Goal: Task Accomplishment & Management: Complete application form

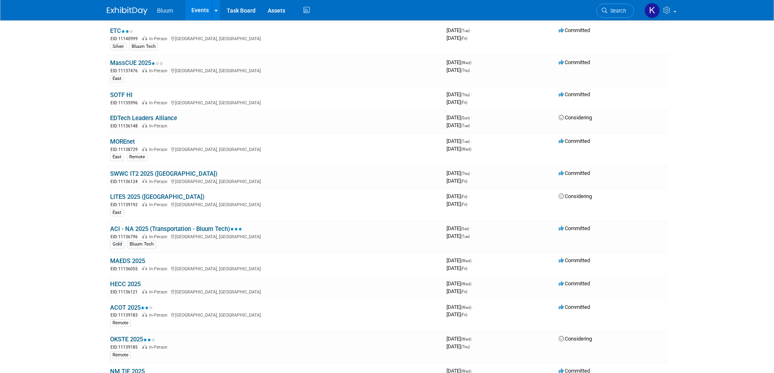
scroll to position [244, 0]
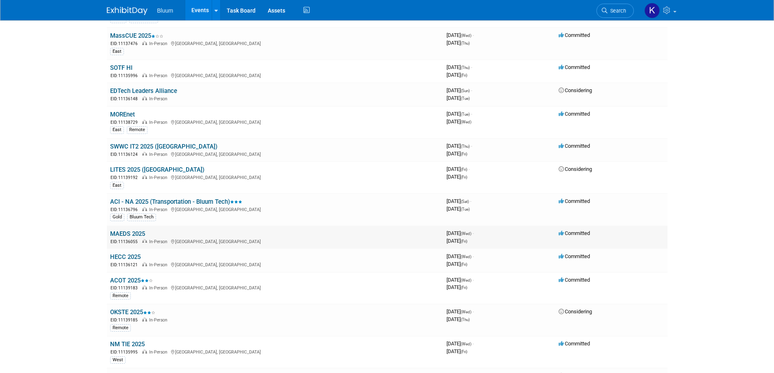
click at [126, 233] on link "MAEDS 2025" at bounding box center [127, 233] width 35 height 7
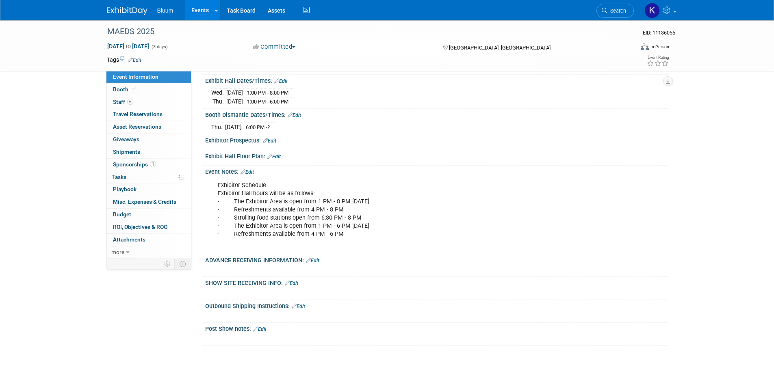
scroll to position [244, 0]
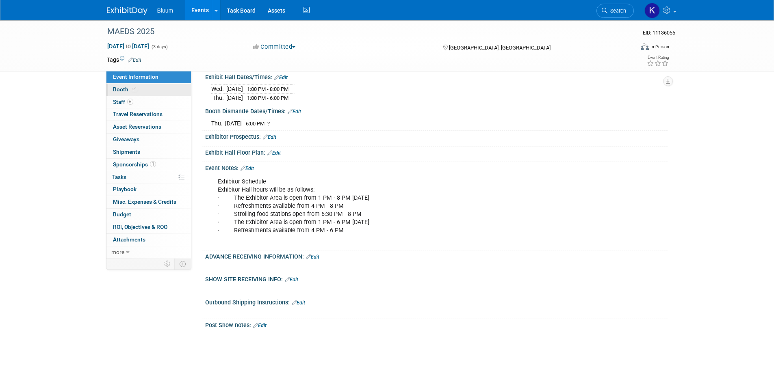
click at [121, 90] on span "Booth" at bounding box center [125, 89] width 25 height 6
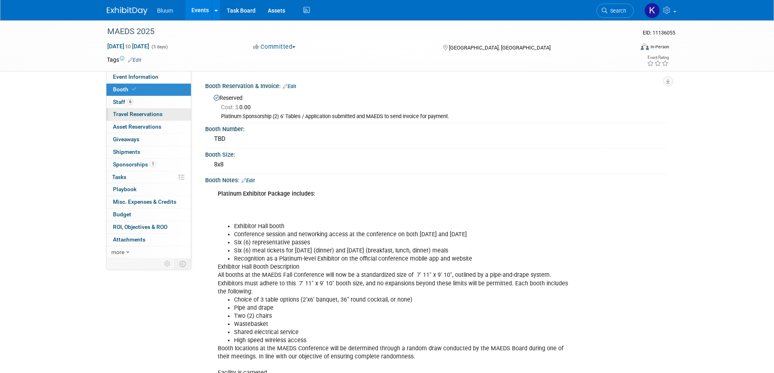
click at [132, 115] on span "Travel Reservations 0" at bounding box center [138, 114] width 50 height 6
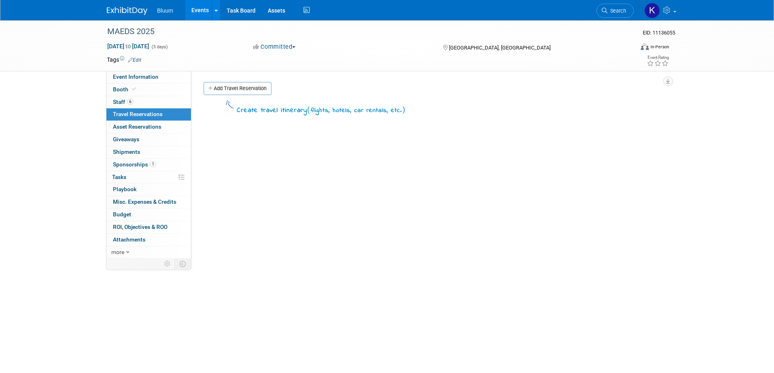
click at [216, 90] on link "Add Travel Reservation" at bounding box center [237, 88] width 68 height 13
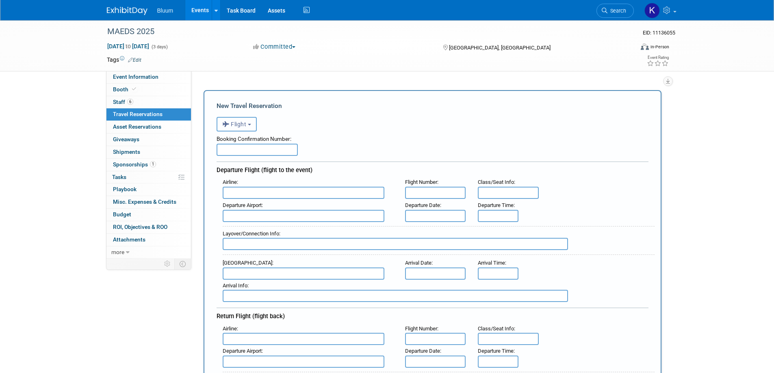
click at [248, 125] on button "Flight" at bounding box center [236, 124] width 40 height 15
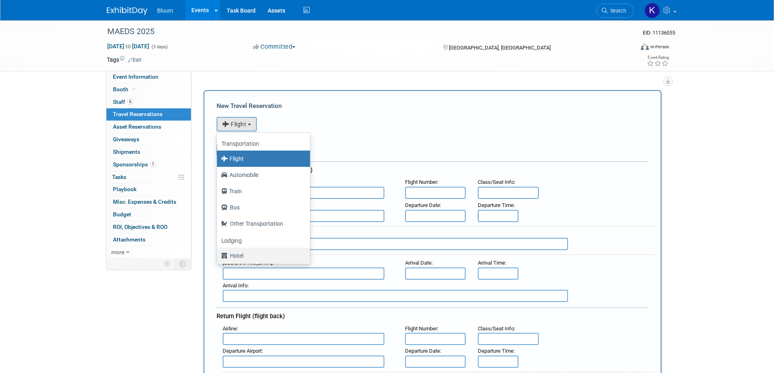
click at [240, 257] on label "Hotel" at bounding box center [261, 255] width 81 height 13
click at [218, 257] on input "Hotel" at bounding box center [215, 254] width 5 height 5
select select "6"
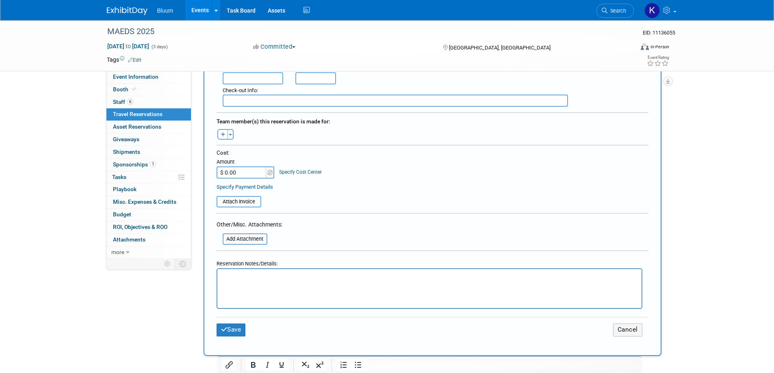
scroll to position [244, 0]
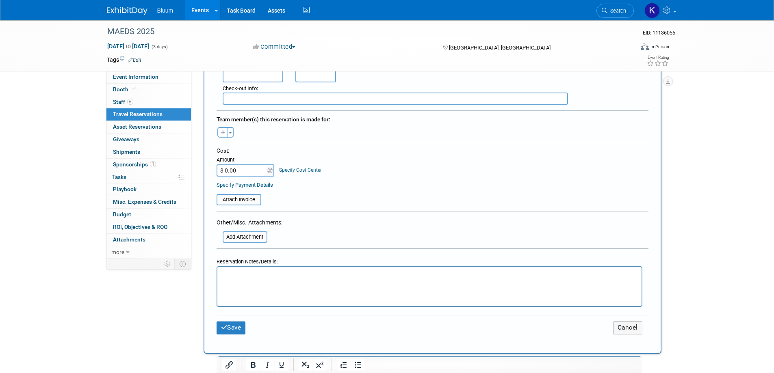
click at [250, 277] on p "Rich Text Area. Press ALT-0 for help." at bounding box center [429, 274] width 415 height 9
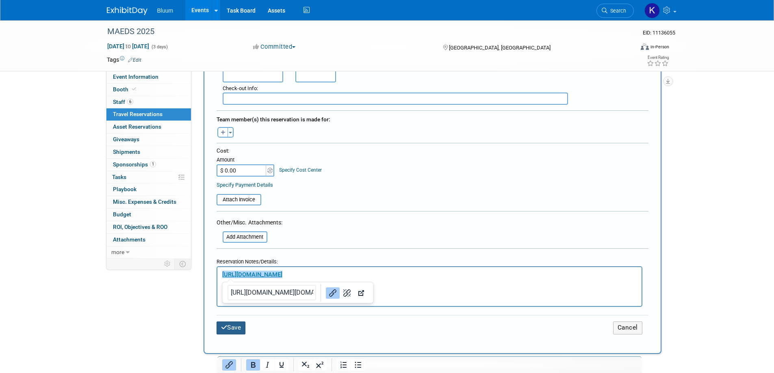
click at [225, 323] on button "Save" at bounding box center [230, 328] width 29 height 13
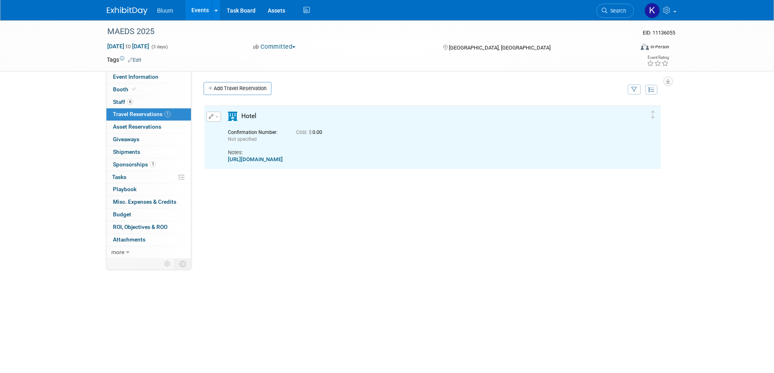
scroll to position [0, 0]
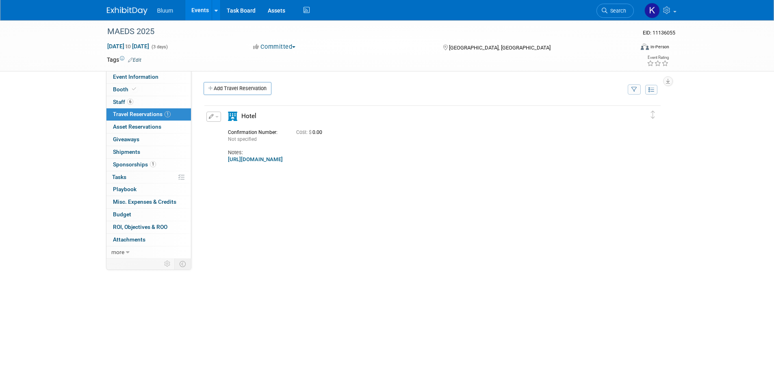
click at [200, 11] on link "Events" at bounding box center [200, 10] width 30 height 20
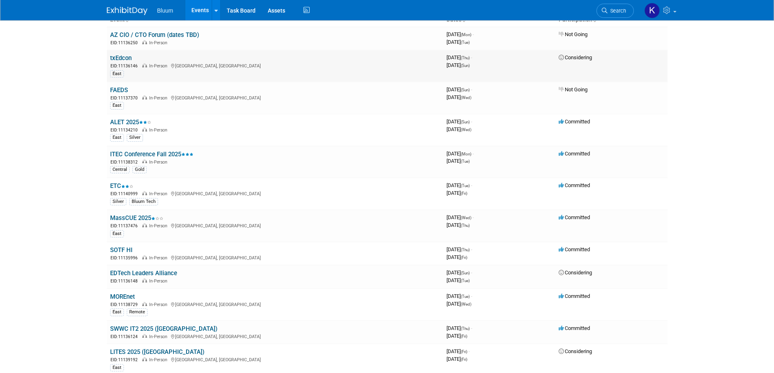
scroll to position [81, 0]
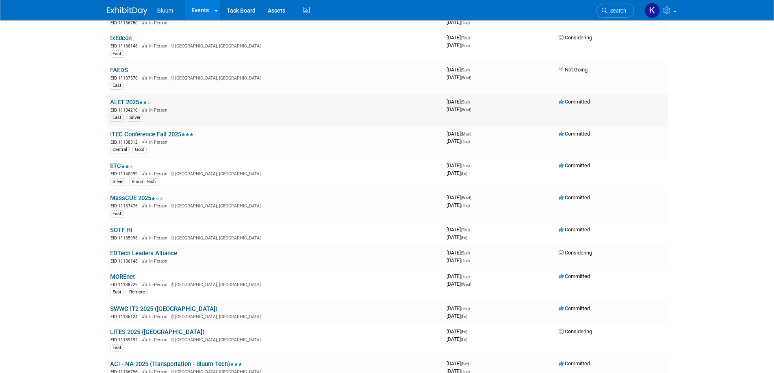
click at [132, 102] on link "ALET 2025" at bounding box center [130, 102] width 41 height 7
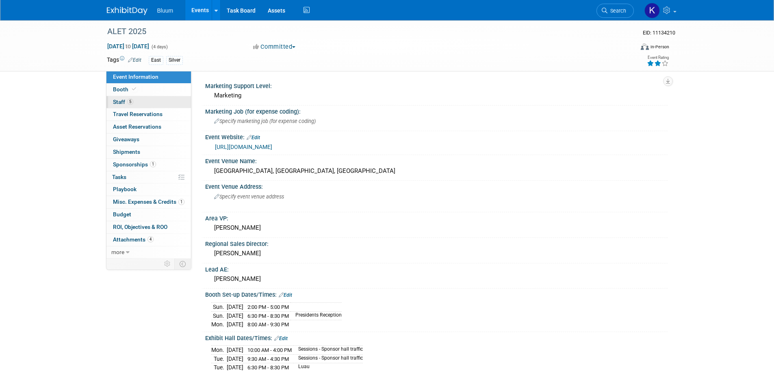
click at [129, 102] on span "5" at bounding box center [130, 102] width 6 height 6
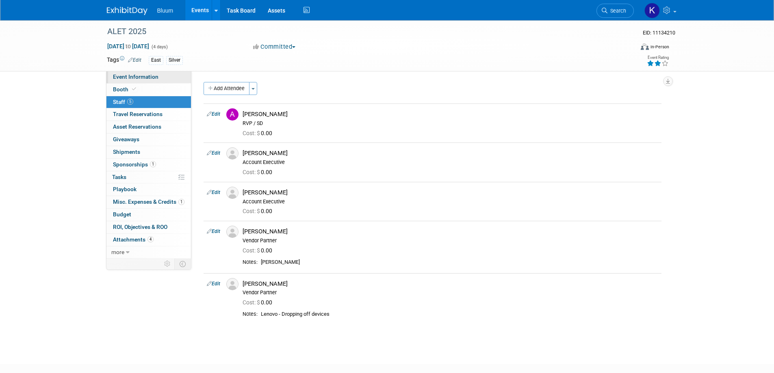
click at [143, 76] on span "Event Information" at bounding box center [135, 77] width 45 height 6
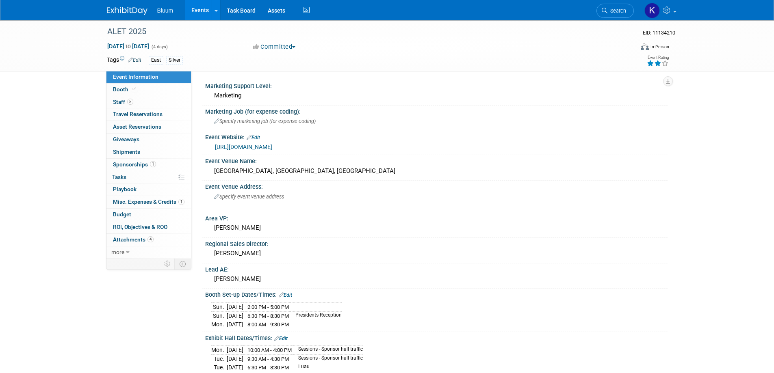
click at [250, 148] on link "https://www.go-alet.org/home/" at bounding box center [243, 147] width 57 height 6
click at [120, 89] on span "Booth" at bounding box center [125, 89] width 25 height 6
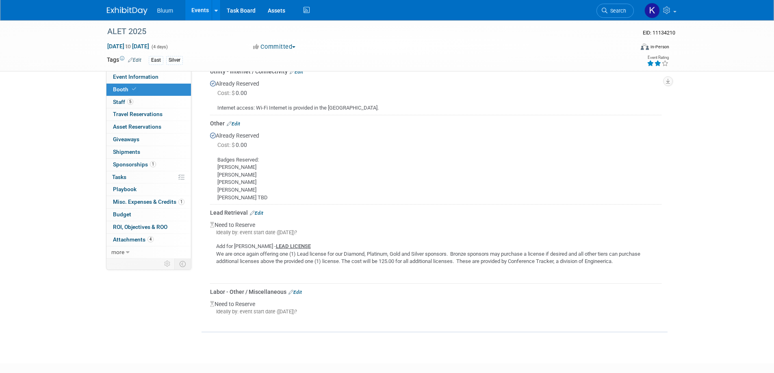
scroll to position [299, 0]
click at [236, 123] on link "Edit" at bounding box center [233, 126] width 13 height 6
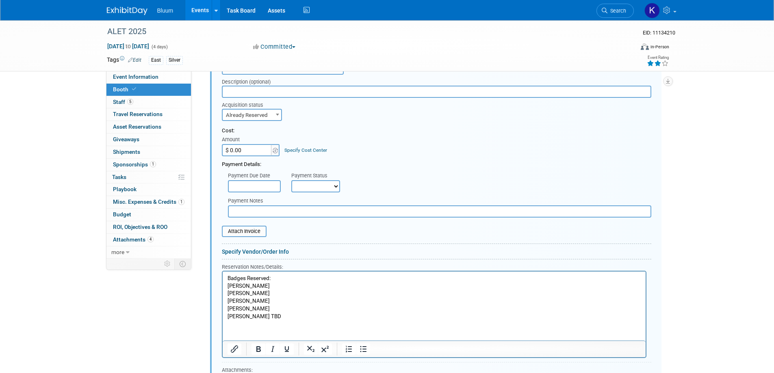
scroll to position [437, 0]
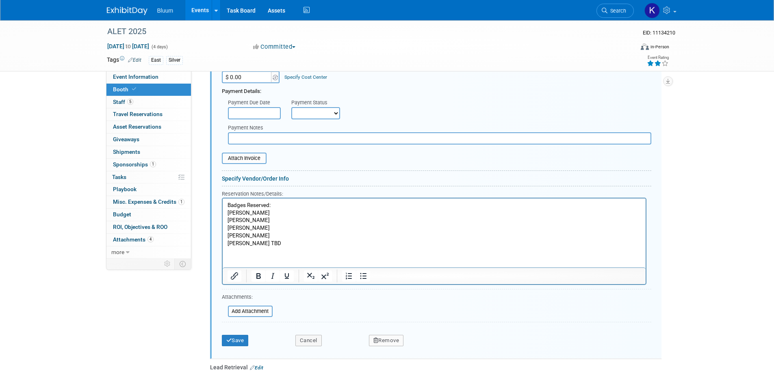
click at [258, 244] on p "Badges Reserved: Jennifer Andrew Alan Jessica Michael TBD" at bounding box center [433, 224] width 413 height 45
click at [234, 336] on button "Save" at bounding box center [235, 340] width 27 height 11
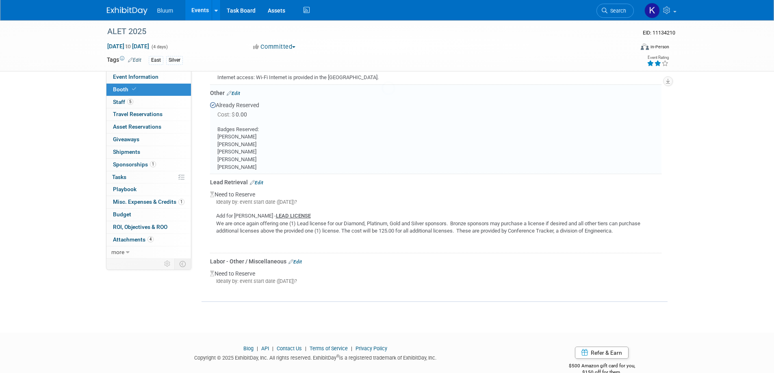
scroll to position [316, 0]
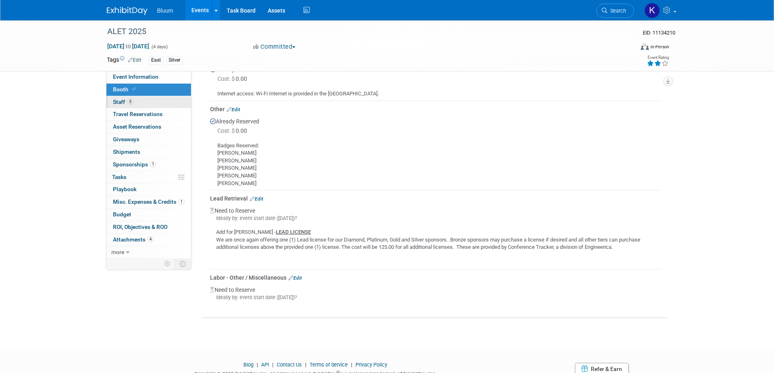
click at [120, 103] on span "Staff 5" at bounding box center [123, 102] width 20 height 6
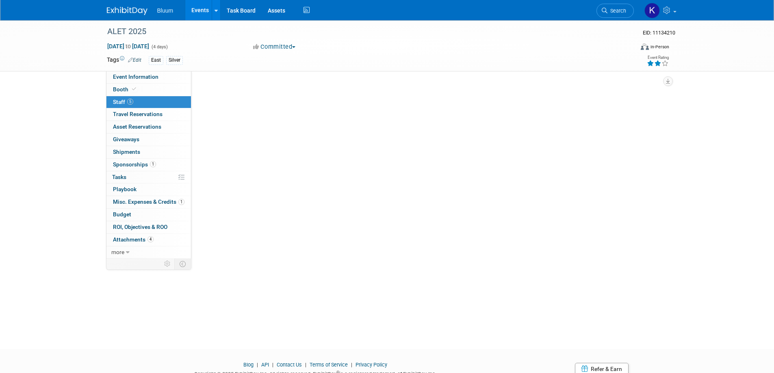
scroll to position [0, 0]
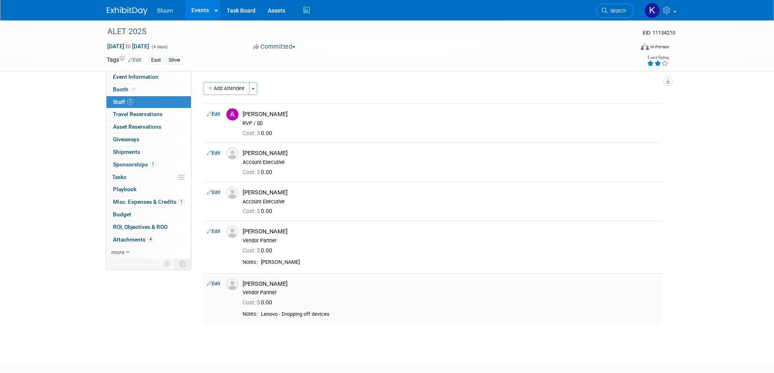
click at [217, 283] on link "Edit" at bounding box center [213, 284] width 13 height 6
select select "7ba7f07b-cbbb-49b0-9068-33774c447ba1"
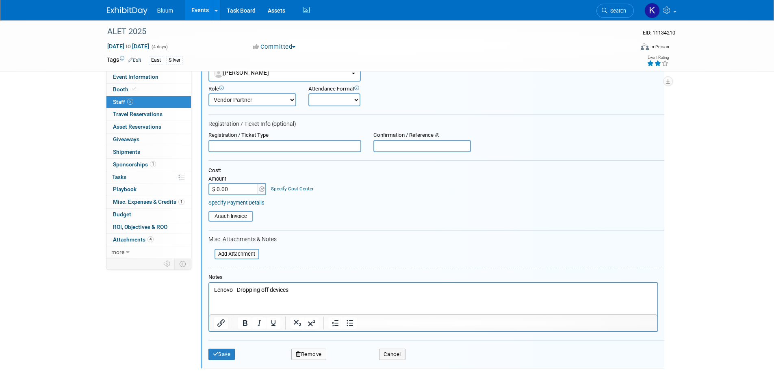
scroll to position [262, 0]
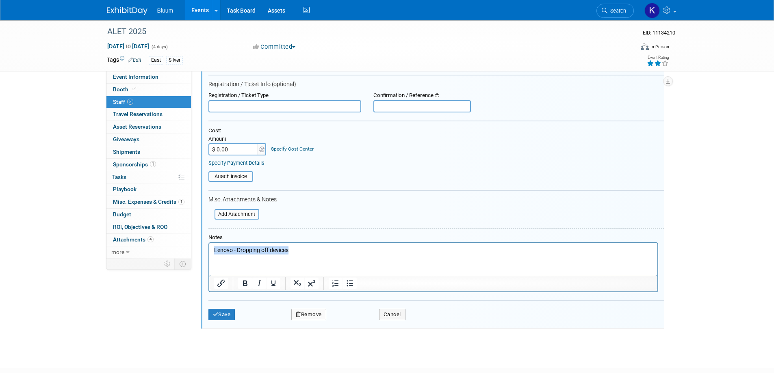
drag, startPoint x: 293, startPoint y: 248, endPoint x: 173, endPoint y: 245, distance: 120.2
click at [209, 245] on html "Lenovo - Dropping off devices" at bounding box center [433, 248] width 448 height 11
click at [215, 316] on icon "submit" at bounding box center [216, 314] width 6 height 5
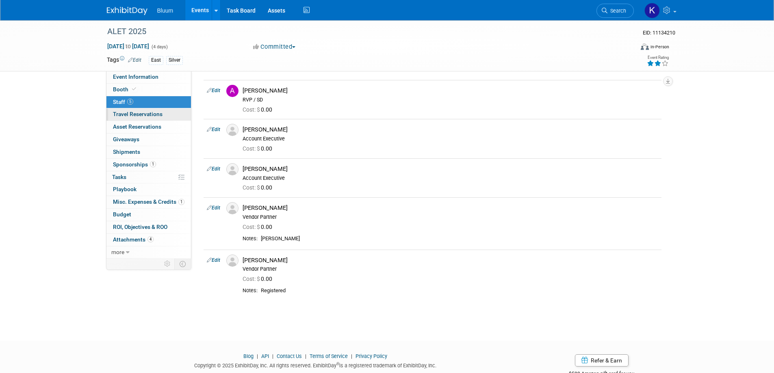
scroll to position [0, 0]
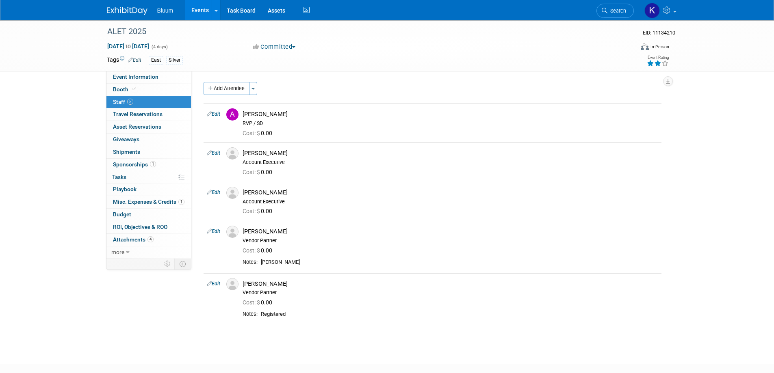
click at [197, 10] on link "Events" at bounding box center [200, 10] width 30 height 20
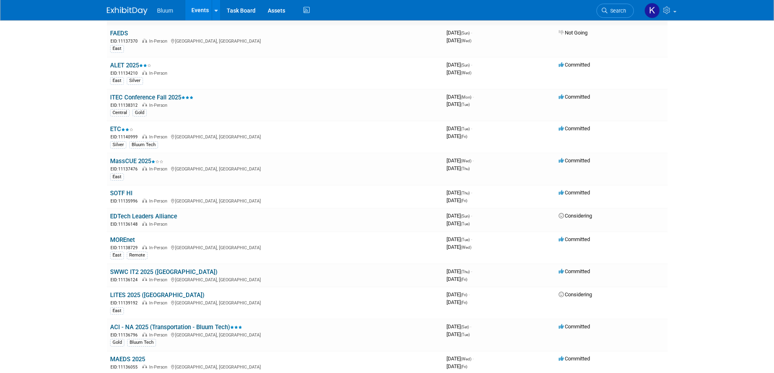
scroll to position [122, 0]
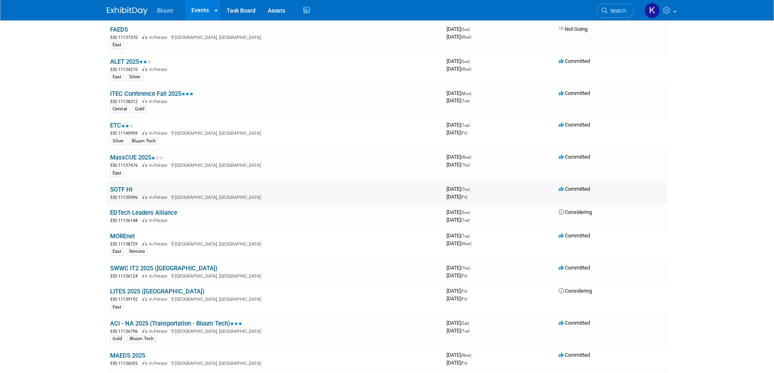
click at [123, 190] on link "SOTF HI" at bounding box center [121, 189] width 22 height 7
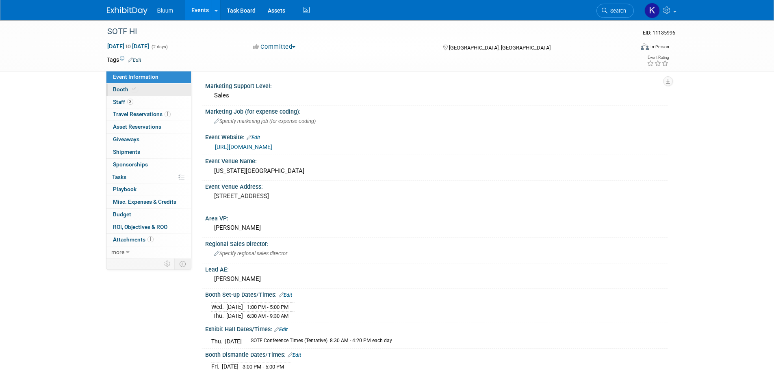
click at [119, 90] on span "Booth" at bounding box center [125, 89] width 25 height 6
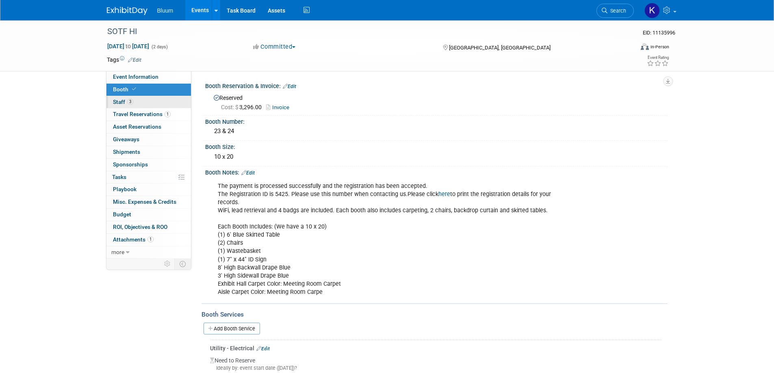
click at [119, 105] on span "Staff 3" at bounding box center [123, 102] width 20 height 6
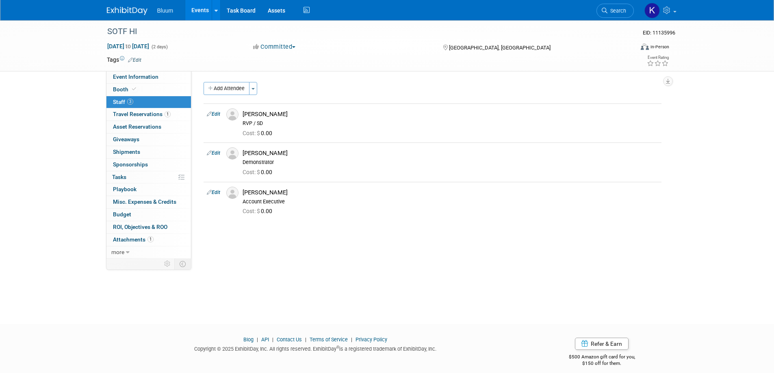
click at [195, 12] on link "Events" at bounding box center [200, 10] width 30 height 20
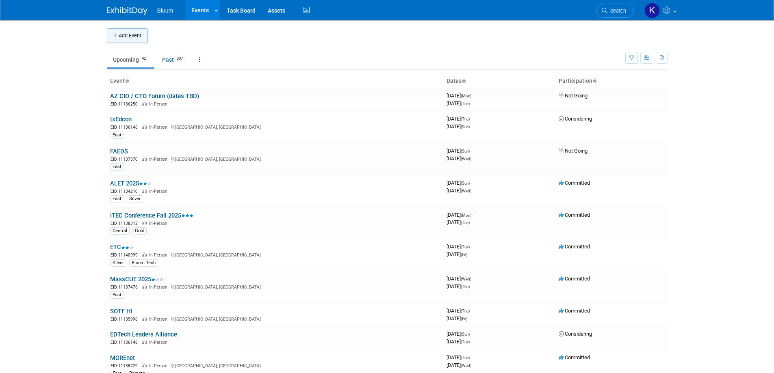
click at [135, 42] on button "Add Event" at bounding box center [127, 35] width 41 height 15
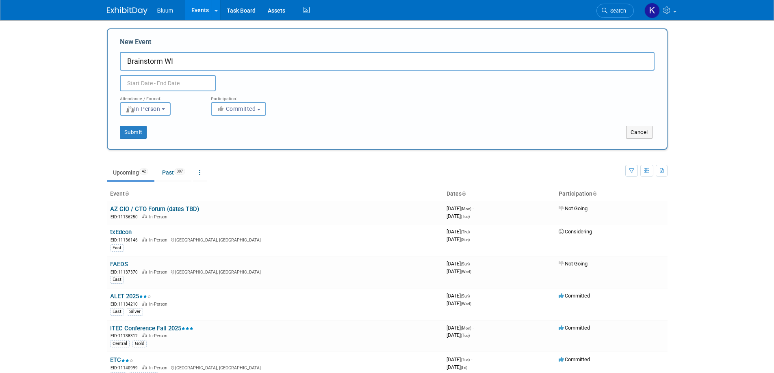
type input "Brainstorm WI"
click at [154, 84] on input "text" at bounding box center [168, 83] width 96 height 16
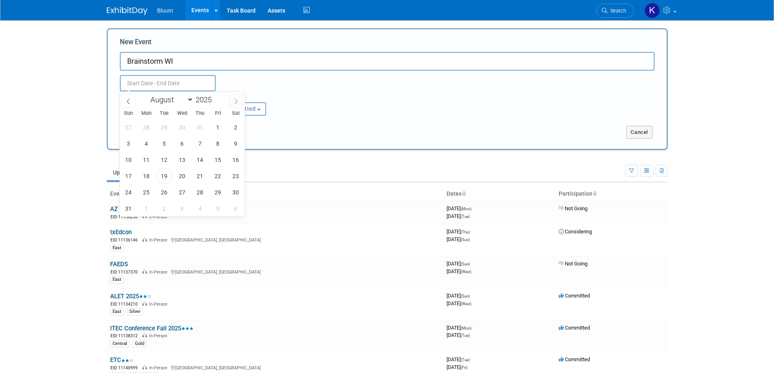
click at [234, 101] on icon at bounding box center [236, 102] width 6 height 6
select select "11"
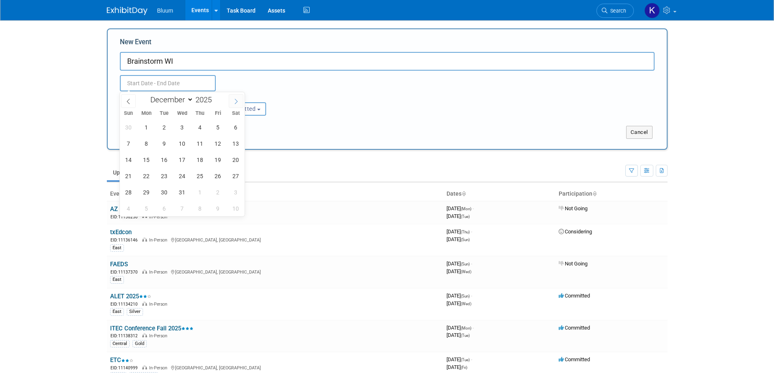
click at [234, 101] on icon at bounding box center [236, 102] width 6 height 6
type input "2026"
click at [234, 101] on icon at bounding box center [236, 102] width 6 height 6
select select "2"
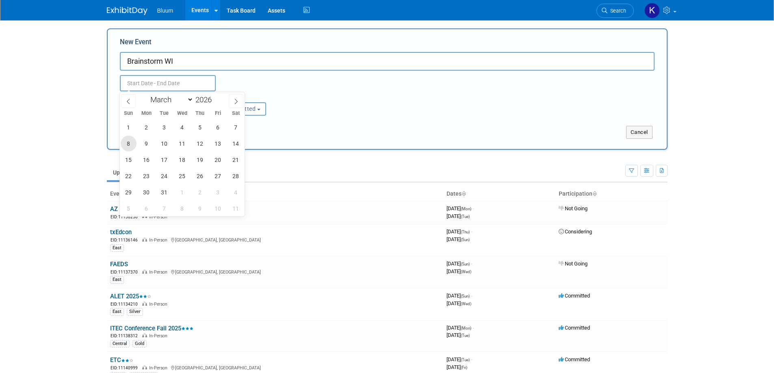
click at [129, 145] on span "8" at bounding box center [129, 144] width 16 height 16
click at [162, 142] on span "10" at bounding box center [164, 144] width 16 height 16
type input "[DATE] to [DATE]"
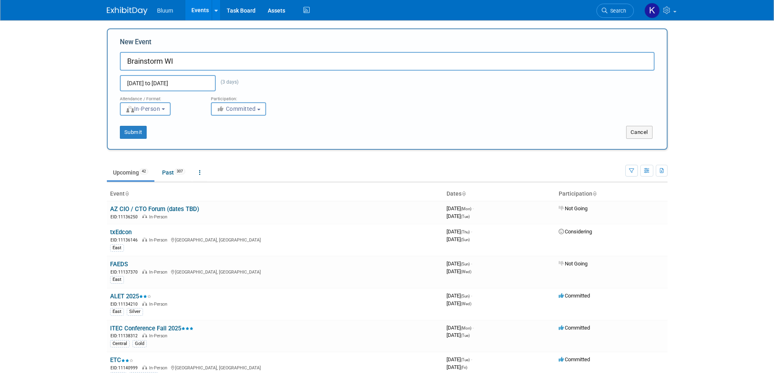
click at [275, 78] on div "Mar 8, 2026 to Mar 10, 2026 (3 days) Duplicate Event Warning" at bounding box center [387, 81] width 547 height 21
click at [131, 130] on button "Submit" at bounding box center [133, 132] width 27 height 13
type input "Brainstorm WI"
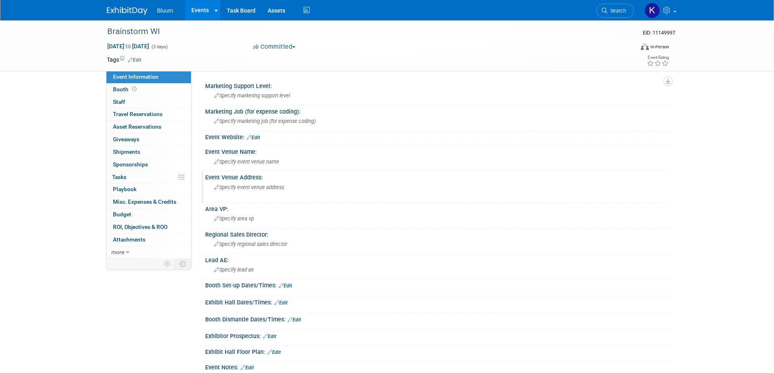
click at [236, 182] on div "Specify event venue address" at bounding box center [301, 190] width 180 height 19
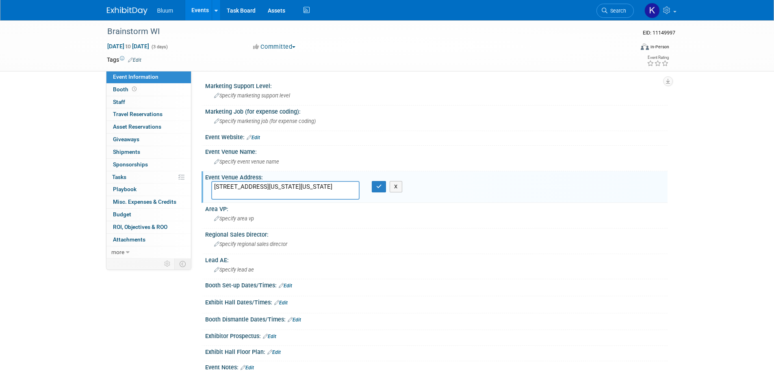
click at [232, 182] on textarea "[STREET_ADDRESS][US_STATE][US_STATE]" at bounding box center [285, 190] width 148 height 19
type textarea "[STREET_ADDRESS][US_STATE][US_STATE]"
click at [375, 184] on button "button" at bounding box center [379, 186] width 15 height 11
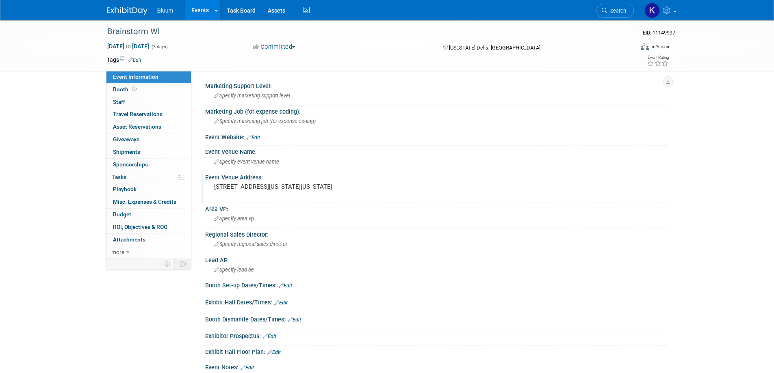
scroll to position [122, 0]
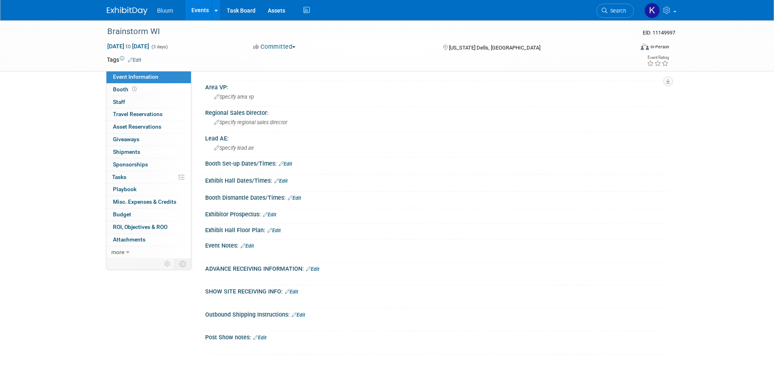
click at [286, 166] on link "Edit" at bounding box center [285, 164] width 13 height 6
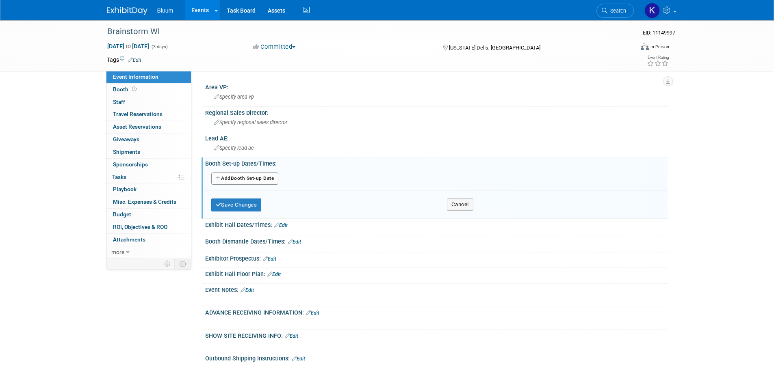
click at [251, 177] on button "Add Another Booth Set-up Date" at bounding box center [244, 179] width 67 height 12
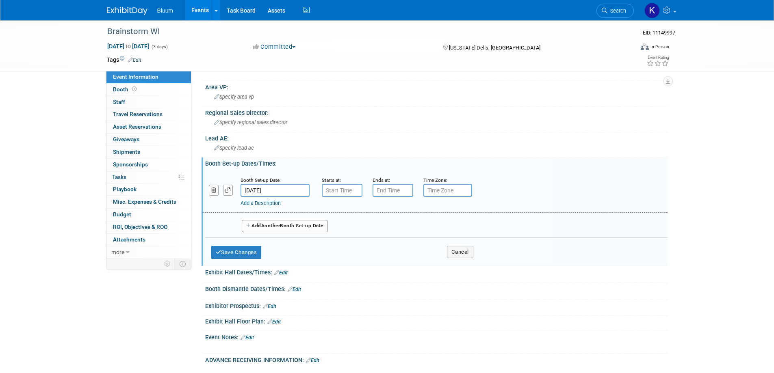
click at [276, 188] on input "[DATE]" at bounding box center [274, 190] width 69 height 13
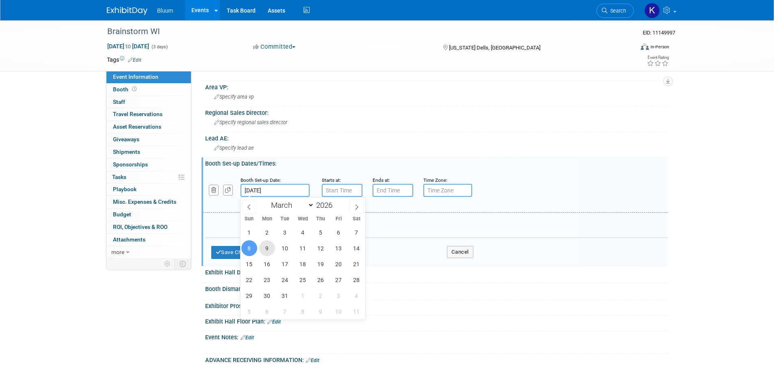
click at [266, 246] on span "9" at bounding box center [267, 248] width 16 height 16
type input "[DATE]"
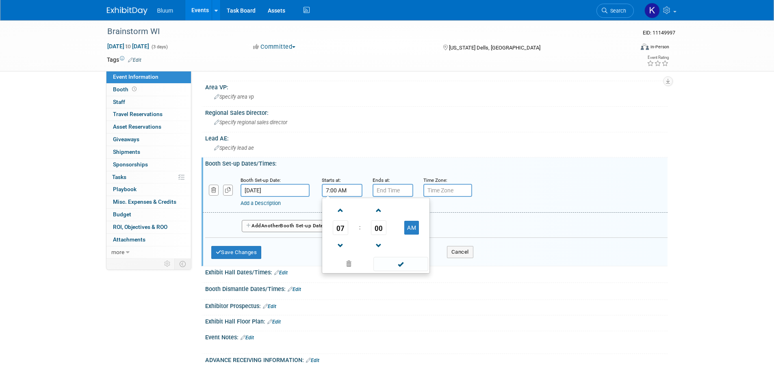
click at [336, 190] on input "7:00 AM" at bounding box center [342, 190] width 41 height 13
click at [339, 226] on span "07" at bounding box center [340, 228] width 15 height 15
click at [335, 211] on td "12" at bounding box center [337, 211] width 26 height 22
click at [409, 225] on button "AM" at bounding box center [411, 228] width 15 height 14
type input "12:00 PM"
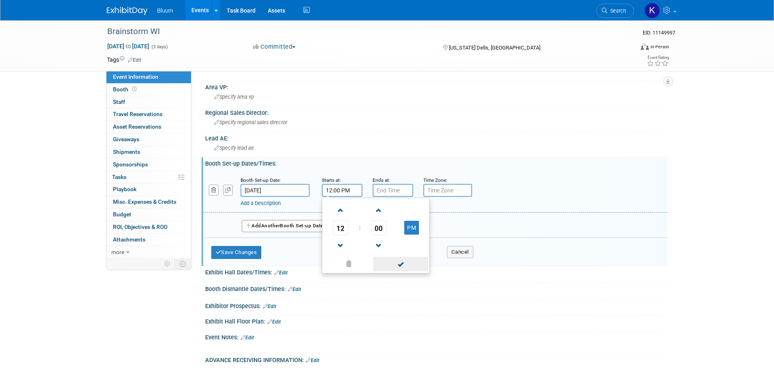
click at [392, 263] on span at bounding box center [400, 264] width 55 height 14
click at [390, 188] on input "7:00 PM" at bounding box center [392, 190] width 41 height 13
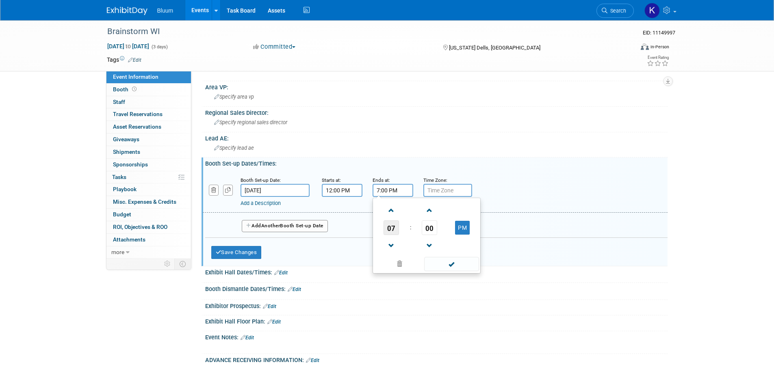
click at [390, 227] on span "07" at bounding box center [390, 228] width 15 height 15
click at [459, 212] on td "03" at bounding box center [465, 211] width 26 height 22
type input "3:00 PM"
click at [445, 265] on span at bounding box center [451, 264] width 55 height 14
click at [254, 252] on button "Save Changes" at bounding box center [236, 252] width 50 height 13
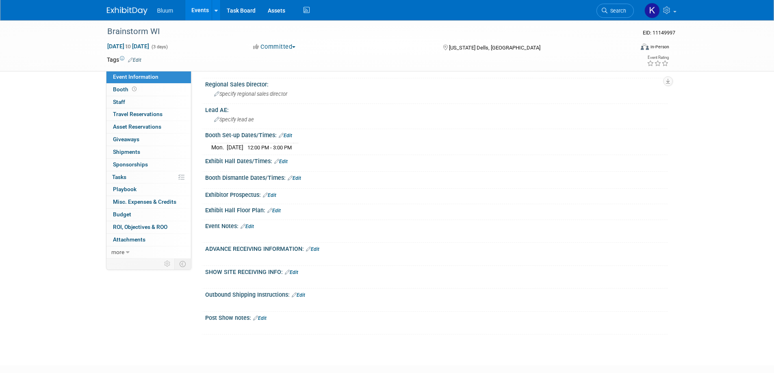
scroll to position [199, 0]
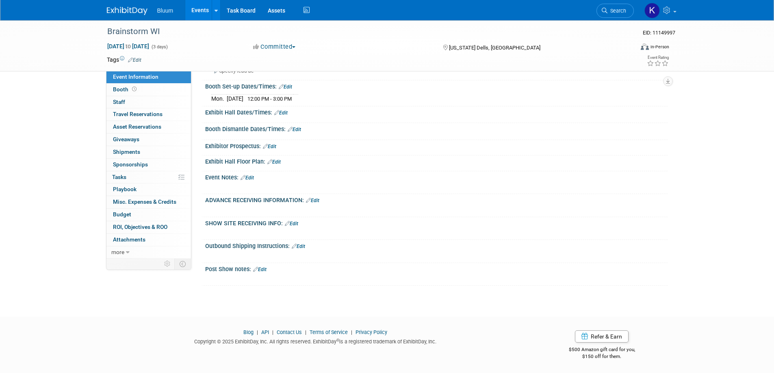
click at [298, 130] on link "Edit" at bounding box center [294, 130] width 13 height 6
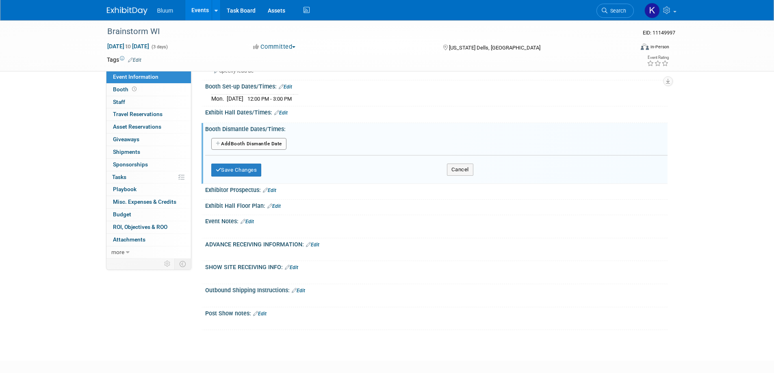
click at [249, 147] on button "Add Another Booth Dismantle Date" at bounding box center [248, 144] width 75 height 12
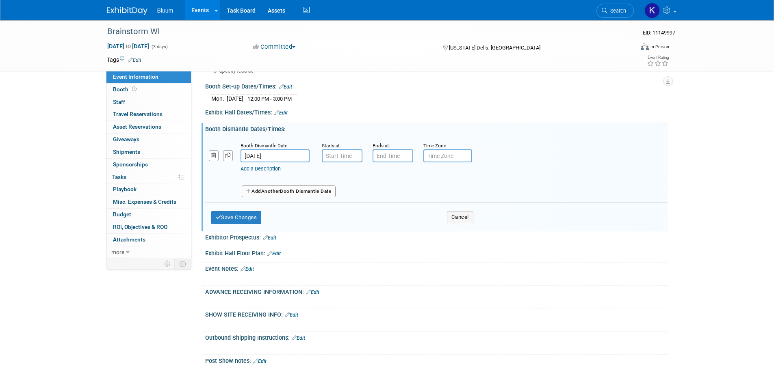
click at [281, 155] on input "[DATE]" at bounding box center [274, 155] width 69 height 13
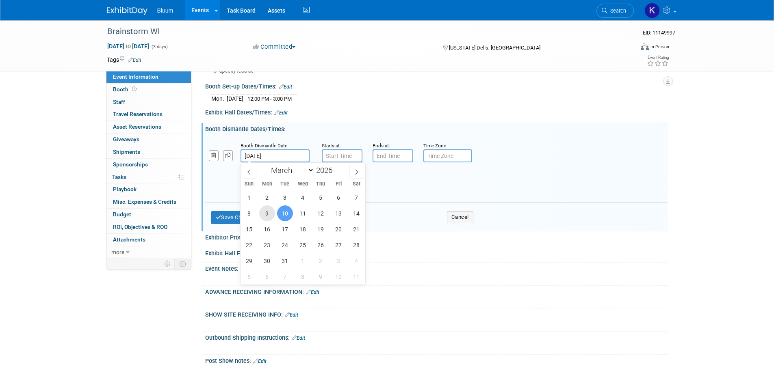
click at [264, 213] on span "9" at bounding box center [267, 214] width 16 height 16
type input "[DATE]"
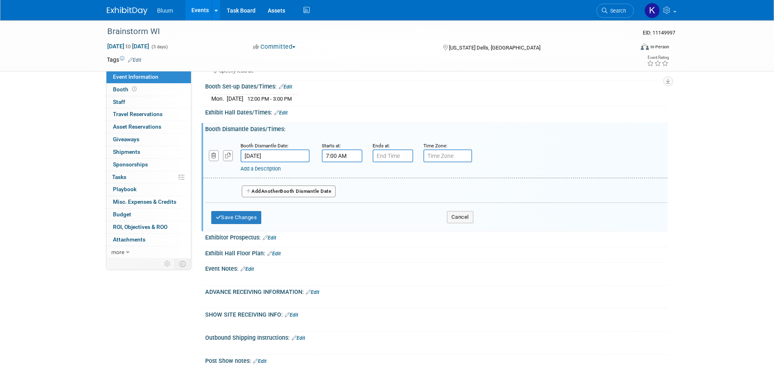
click at [337, 157] on input "7:00 AM" at bounding box center [342, 155] width 41 height 13
click at [377, 193] on span "00" at bounding box center [378, 193] width 15 height 15
click at [386, 197] on td "30" at bounding box center [389, 198] width 26 height 22
click at [414, 194] on button "AM" at bounding box center [411, 193] width 15 height 14
type input "7:30 PM"
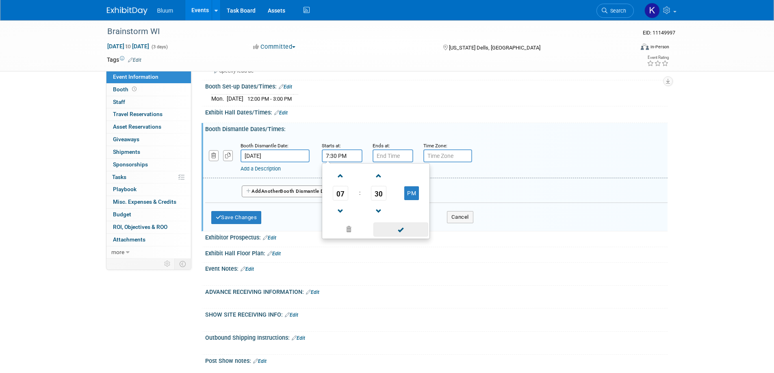
click at [396, 227] on span at bounding box center [400, 230] width 55 height 14
click at [386, 149] on input "7:00 PM" at bounding box center [392, 155] width 41 height 13
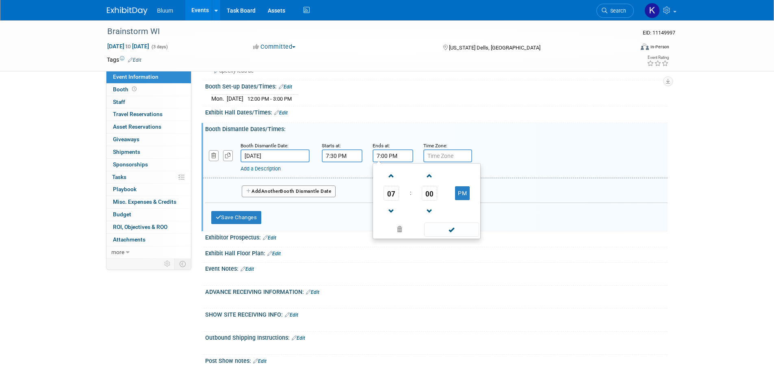
click at [386, 191] on span "07" at bounding box center [390, 193] width 15 height 15
click at [408, 218] on td "09" at bounding box center [413, 220] width 26 height 22
type input "9:00 PM"
click at [450, 228] on span at bounding box center [451, 230] width 55 height 14
click at [248, 219] on button "Save Changes" at bounding box center [236, 217] width 50 height 13
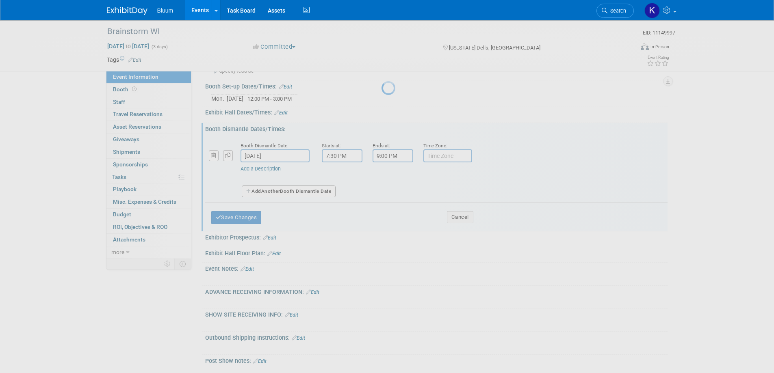
scroll to position [197, 0]
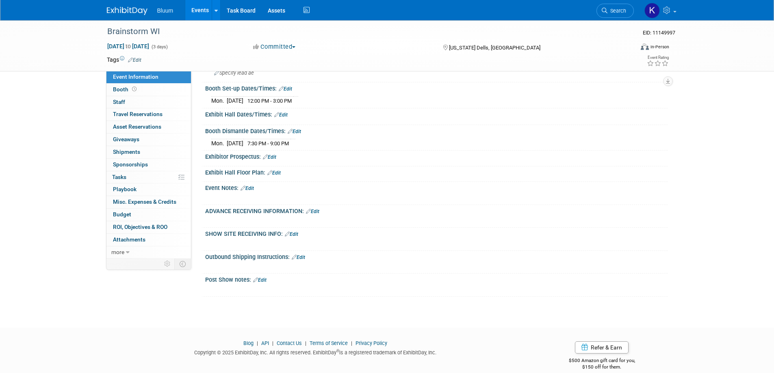
click at [283, 115] on link "Edit" at bounding box center [280, 115] width 13 height 6
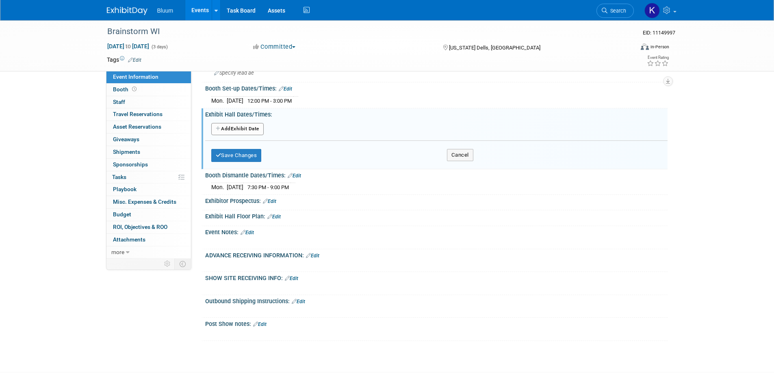
click at [232, 126] on button "Add Another Exhibit Date" at bounding box center [237, 129] width 52 height 12
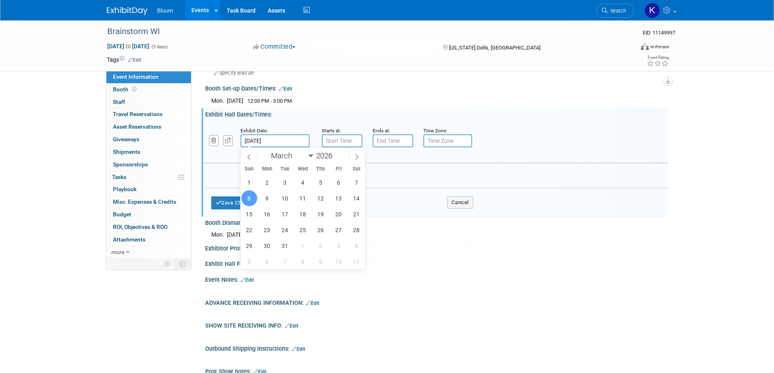
click at [264, 197] on span "9" at bounding box center [267, 198] width 16 height 16
type input "[DATE]"
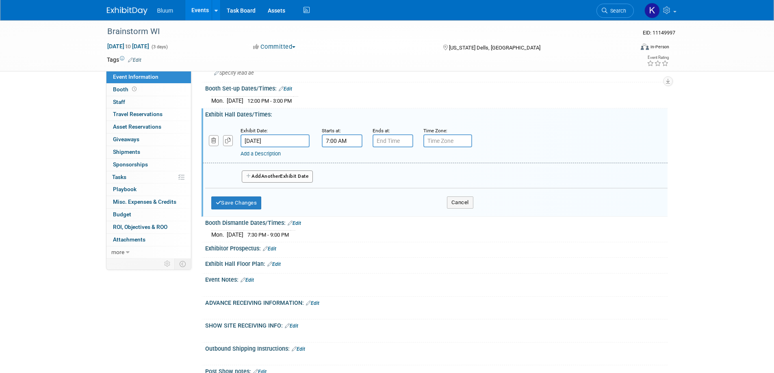
click at [334, 142] on input "7:00 AM" at bounding box center [342, 140] width 41 height 13
click at [334, 176] on span "07" at bounding box center [340, 178] width 15 height 15
click at [417, 160] on td "03" at bounding box center [415, 161] width 26 height 22
click at [378, 179] on span "00" at bounding box center [378, 178] width 15 height 15
click at [384, 179] on td "30" at bounding box center [389, 183] width 26 height 22
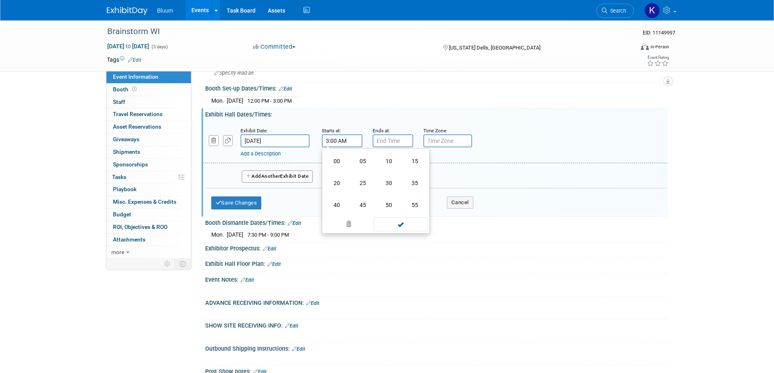
type input "3:30 AM"
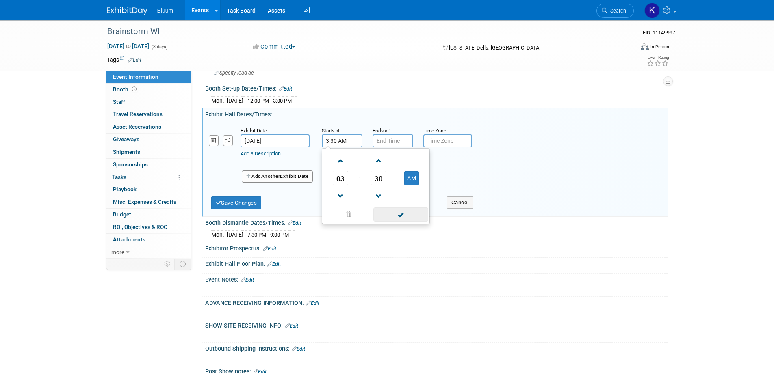
click at [387, 211] on span at bounding box center [400, 215] width 55 height 14
click at [390, 141] on input "7:00 PM" at bounding box center [392, 140] width 41 height 13
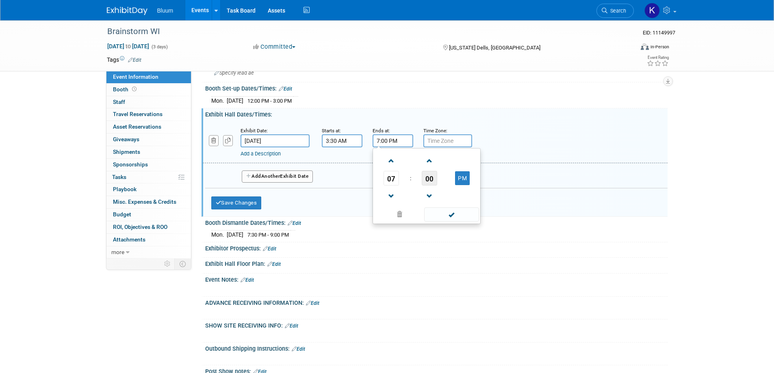
click at [424, 176] on span "00" at bounding box center [429, 178] width 15 height 15
click at [442, 182] on td "30" at bounding box center [439, 183] width 26 height 22
type input "7:30 PM"
click at [439, 214] on span at bounding box center [451, 215] width 55 height 14
click at [264, 203] on div "Save Changes Cancel" at bounding box center [342, 200] width 262 height 25
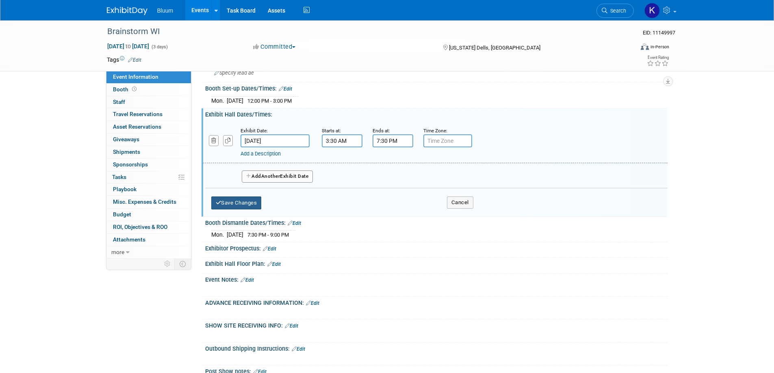
click at [260, 203] on button "Save Changes" at bounding box center [236, 203] width 50 height 13
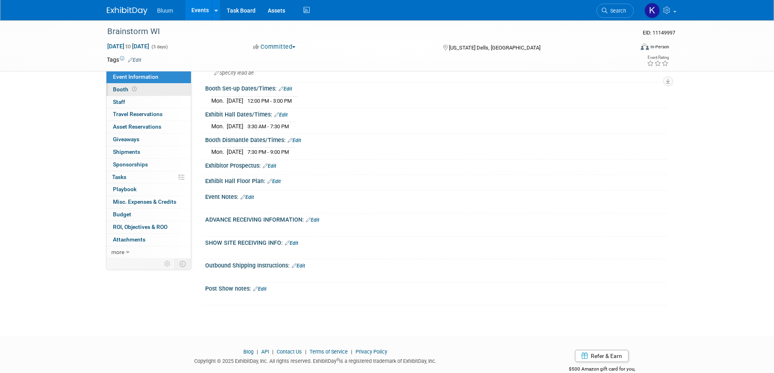
click at [121, 91] on span "Booth" at bounding box center [125, 89] width 25 height 6
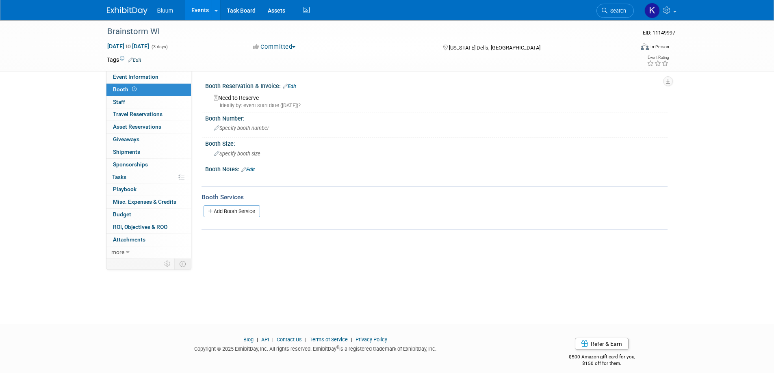
click at [251, 168] on link "Edit" at bounding box center [247, 170] width 13 height 6
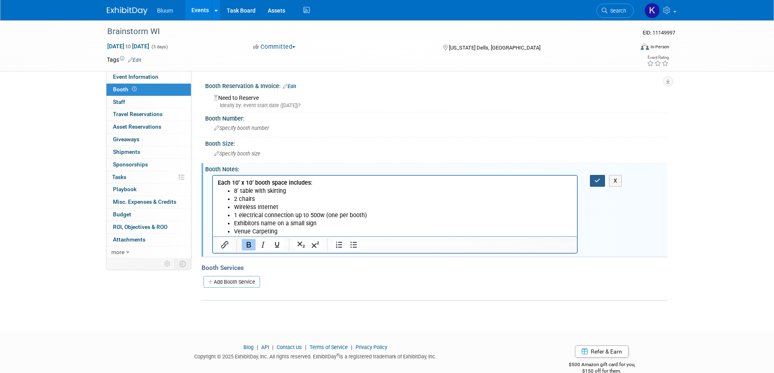
click at [590, 180] on button "button" at bounding box center [597, 181] width 15 height 12
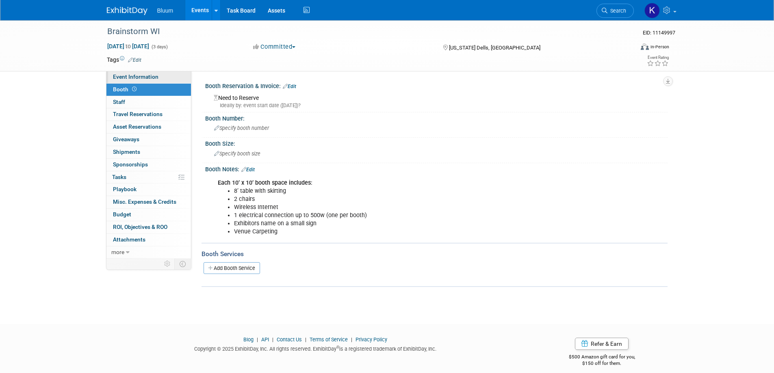
click at [148, 76] on span "Event Information" at bounding box center [135, 77] width 45 height 6
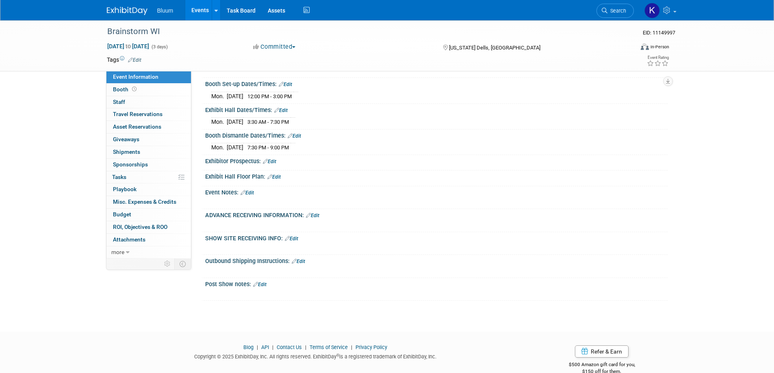
scroll to position [216, 0]
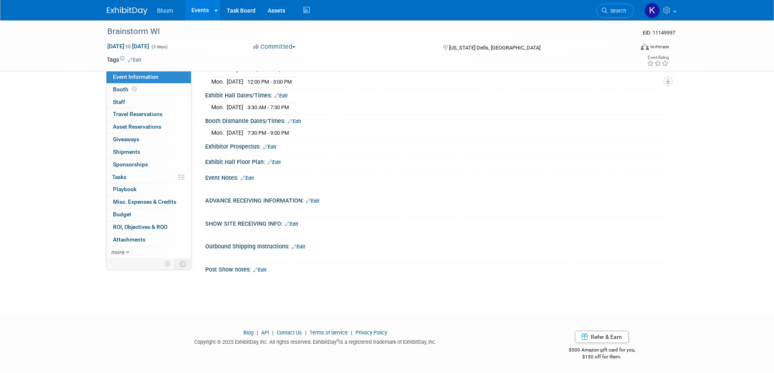
click at [251, 176] on link "Edit" at bounding box center [246, 178] width 13 height 6
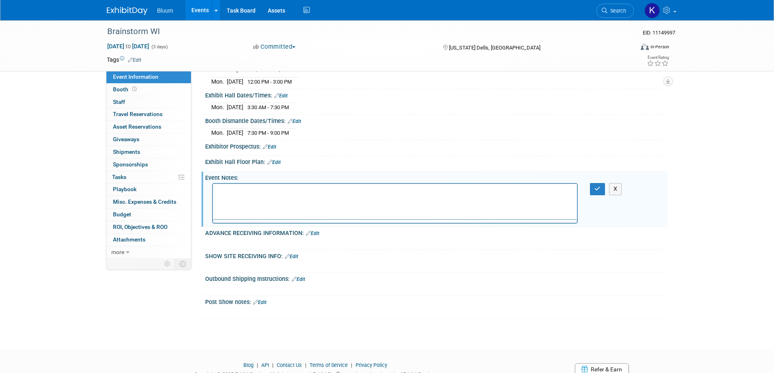
scroll to position [0, 0]
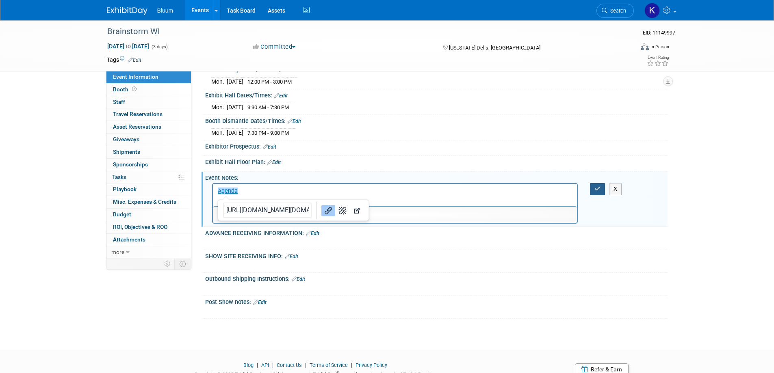
click at [596, 188] on icon "button" at bounding box center [597, 189] width 6 height 6
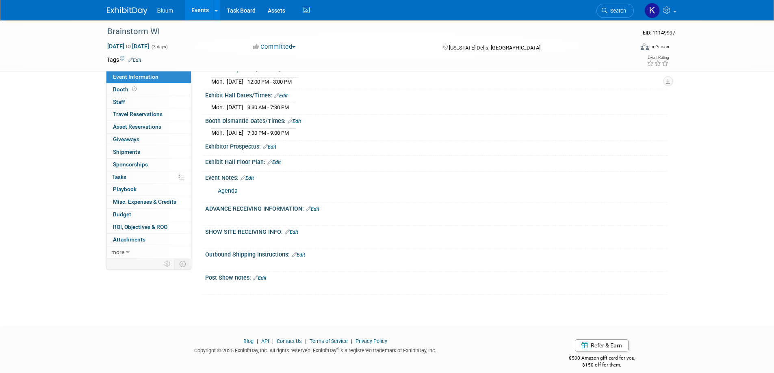
click at [229, 189] on link "Agenda" at bounding box center [228, 191] width 20 height 7
